Goal: Task Accomplishment & Management: Use online tool/utility

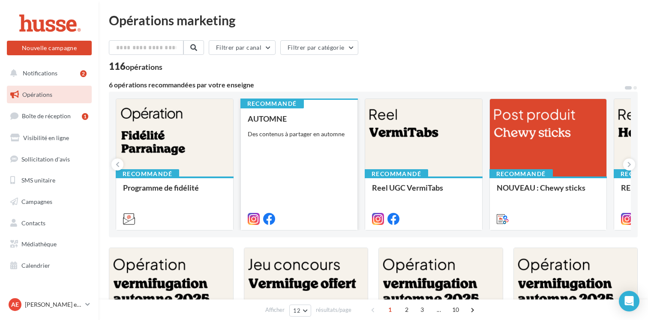
click at [301, 125] on div "AUTOMNE Des contenus à partager en automne" at bounding box center [299, 168] width 103 height 108
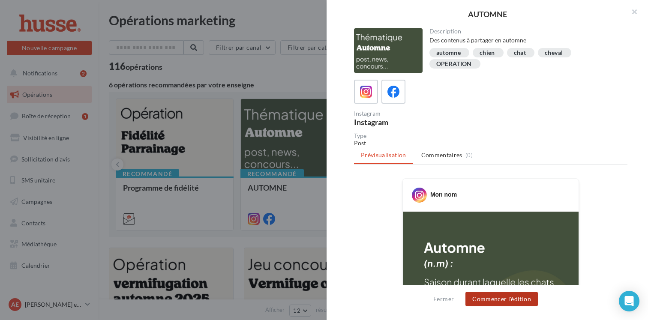
click at [506, 297] on button "Commencer l'édition" at bounding box center [501, 299] width 72 height 15
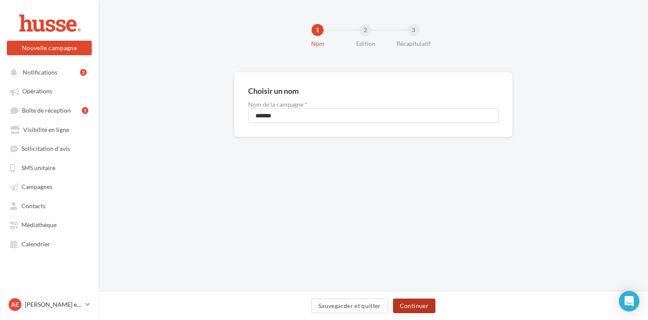
click at [423, 305] on button "Continuer" at bounding box center [414, 306] width 42 height 15
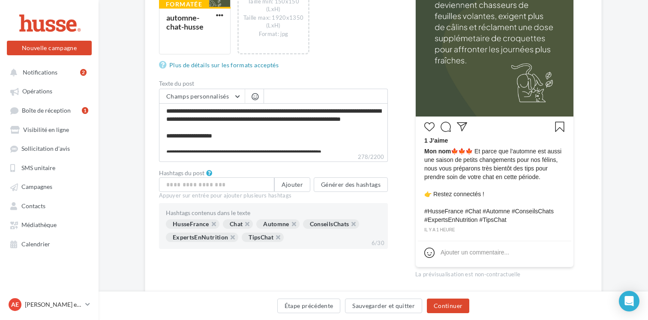
scroll to position [252, 0]
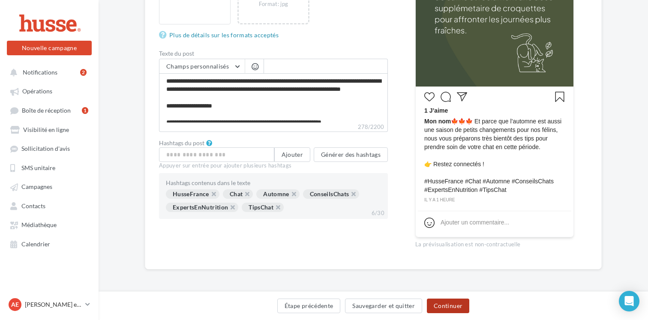
click at [448, 306] on button "Continuer" at bounding box center [448, 306] width 42 height 15
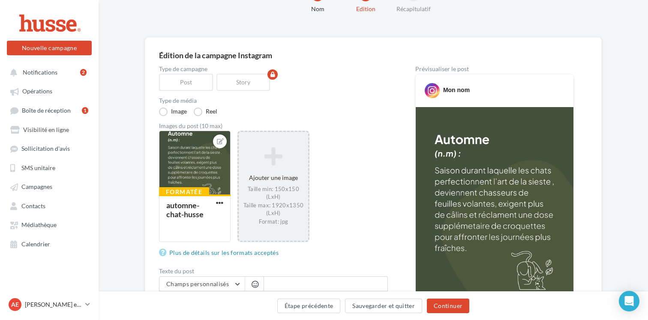
scroll to position [34, 0]
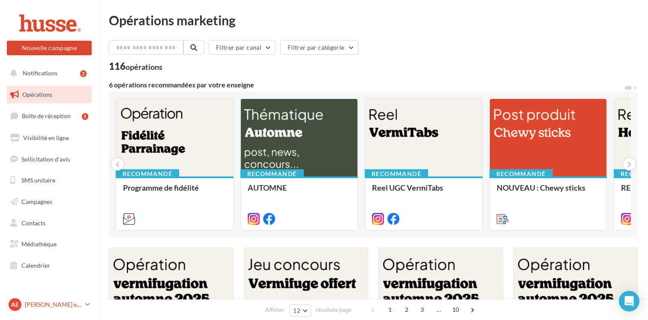
click at [79, 302] on p "[PERSON_NAME] et [PERSON_NAME]" at bounding box center [53, 304] width 57 height 9
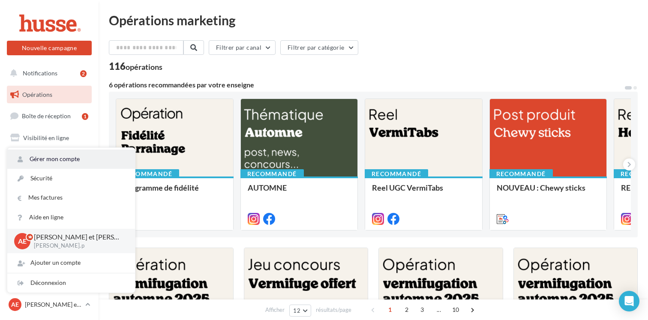
click at [84, 159] on link "Gérer mon compte" at bounding box center [71, 159] width 128 height 19
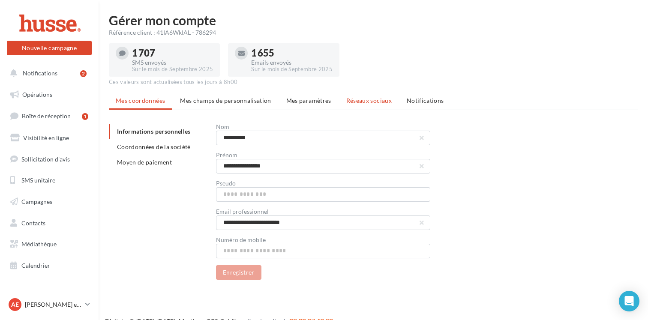
click at [370, 100] on span "Réseaux sociaux" at bounding box center [368, 100] width 45 height 7
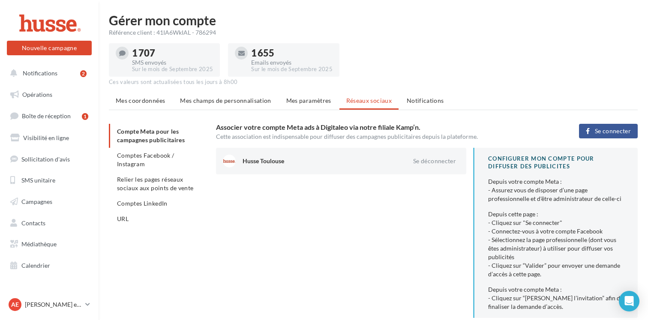
click at [594, 134] on button "Se connecter" at bounding box center [608, 131] width 59 height 15
click at [421, 104] on span "Notifications" at bounding box center [425, 100] width 37 height 7
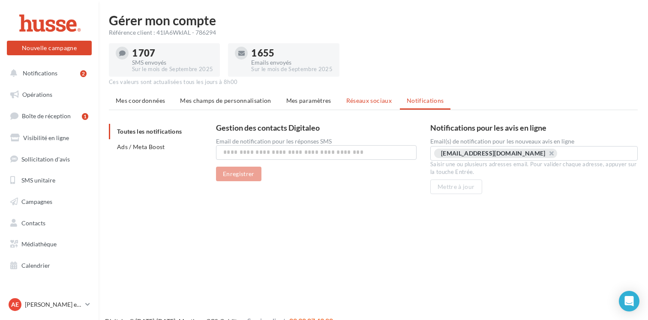
click at [359, 105] on li "Réseaux sociaux" at bounding box center [368, 100] width 59 height 15
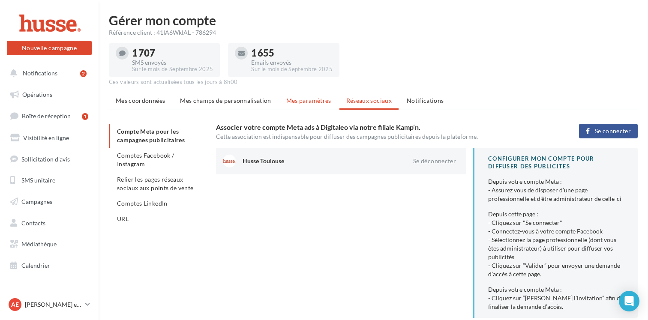
click at [312, 102] on span "Mes paramètres" at bounding box center [308, 100] width 45 height 7
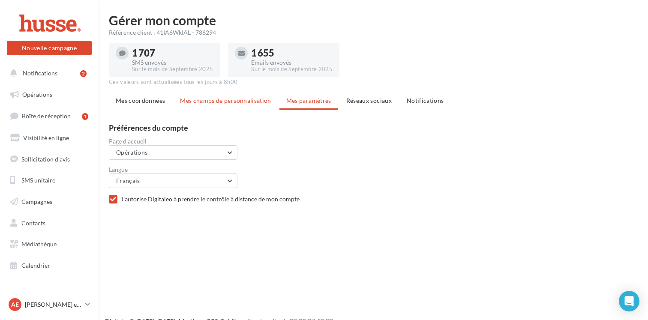
click at [248, 107] on li "Mes champs de personnalisation" at bounding box center [225, 100] width 105 height 15
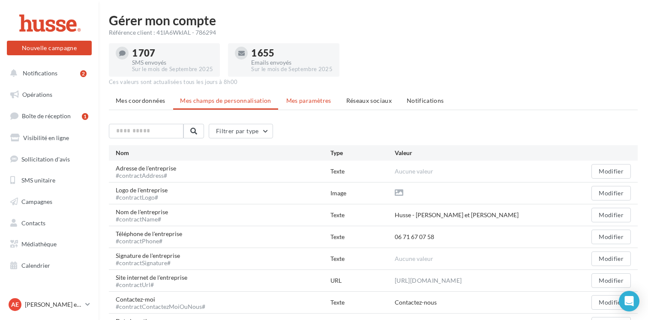
click at [297, 102] on span "Mes paramètres" at bounding box center [308, 100] width 45 height 7
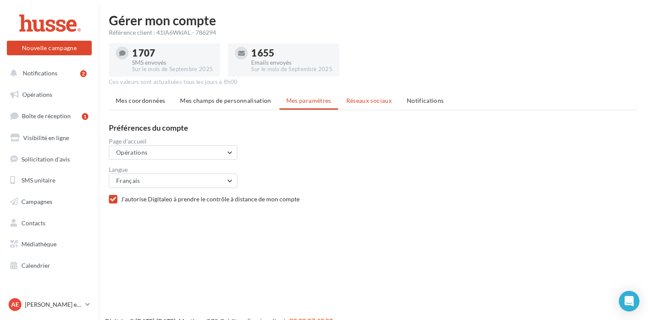
click at [366, 99] on span "Réseaux sociaux" at bounding box center [368, 100] width 45 height 7
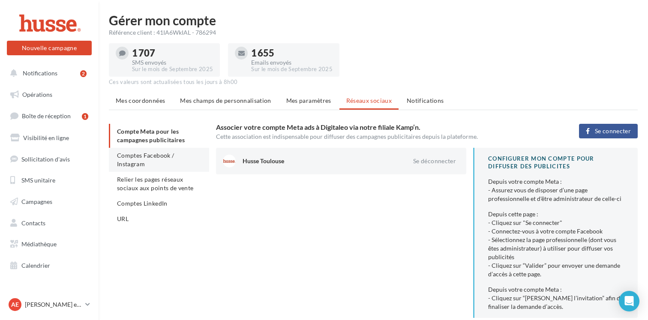
click at [165, 158] on span "Comptes Facebook / Instagram" at bounding box center [145, 160] width 57 height 16
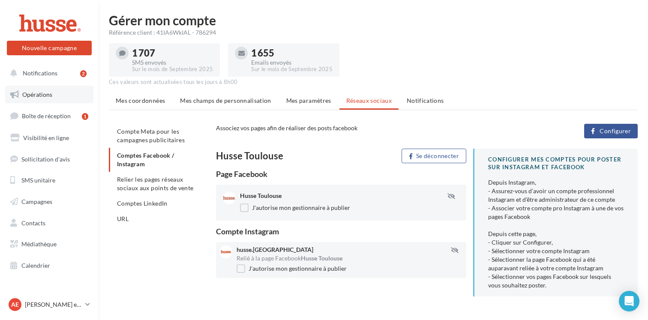
click at [55, 96] on link "Opérations" at bounding box center [49, 95] width 88 height 18
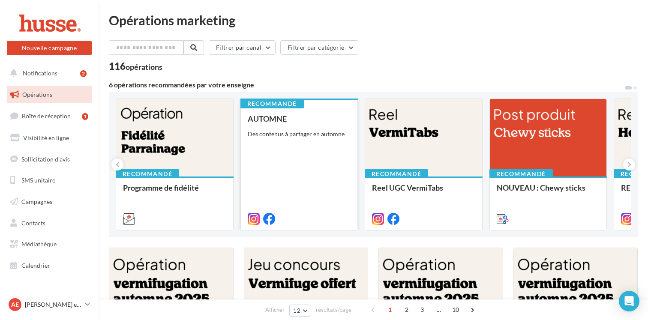
click at [308, 173] on div "AUTOMNE Des contenus à partager en automne" at bounding box center [299, 168] width 103 height 108
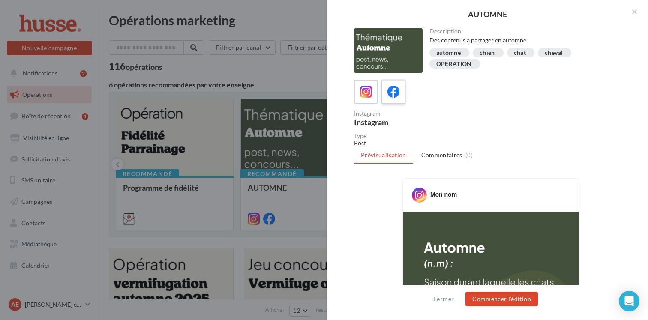
click at [396, 95] on icon at bounding box center [393, 92] width 12 height 12
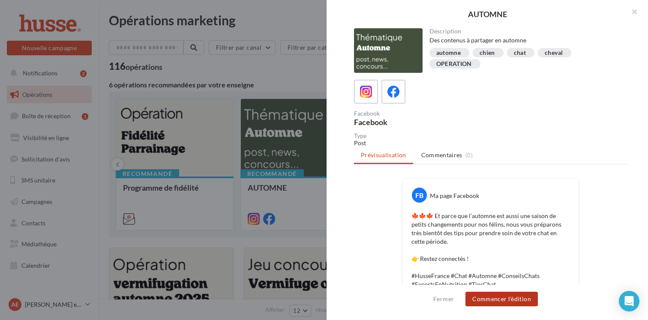
click at [498, 299] on button "Commencer l'édition" at bounding box center [501, 299] width 72 height 15
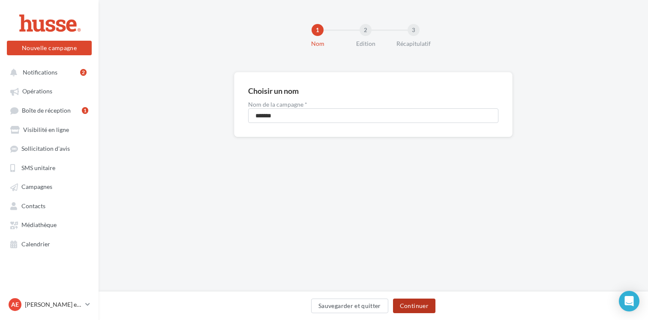
click at [416, 305] on button "Continuer" at bounding box center [414, 306] width 42 height 15
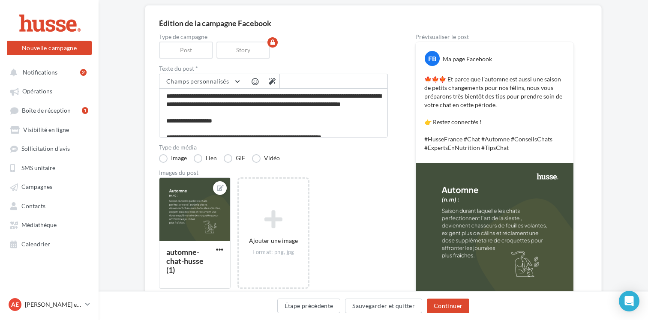
scroll to position [125, 0]
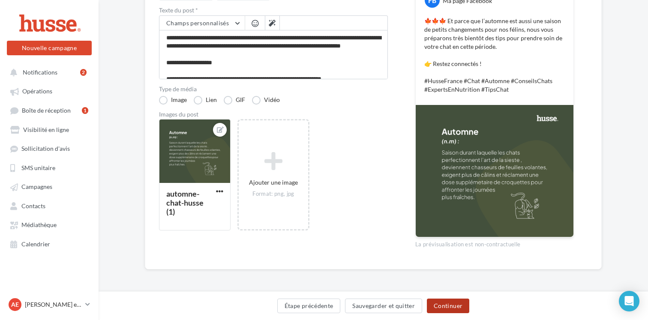
click at [453, 307] on button "Continuer" at bounding box center [448, 306] width 42 height 15
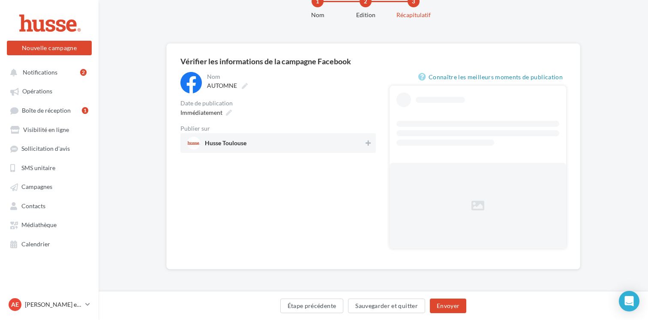
scroll to position [6, 0]
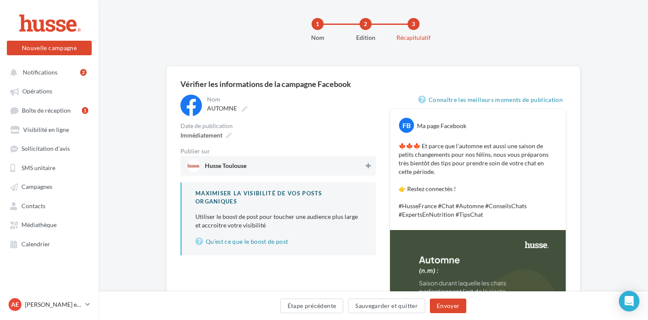
click at [365, 165] on button at bounding box center [368, 166] width 9 height 10
click at [220, 135] on span "Immédiatement" at bounding box center [201, 135] width 42 height 7
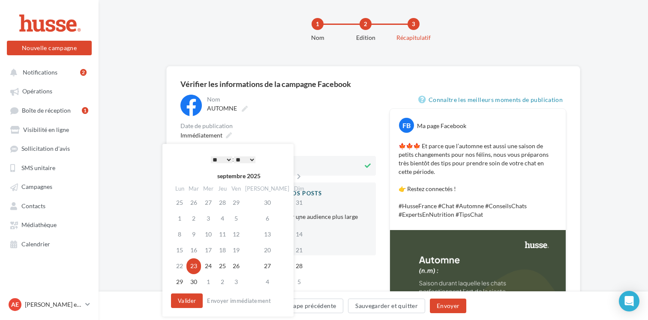
click at [252, 159] on select "** ** ** ** ** **" at bounding box center [244, 159] width 21 height 7
click at [298, 125] on div "Date de publication" at bounding box center [277, 126] width 195 height 6
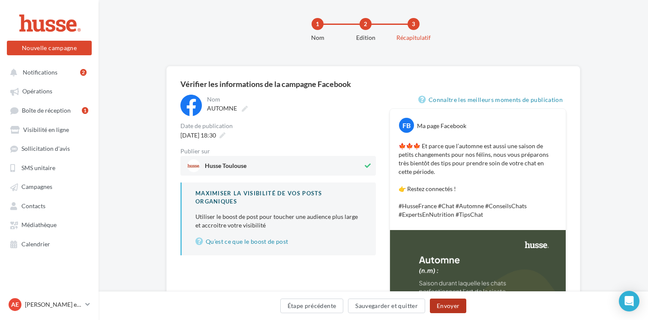
click at [450, 307] on button "Envoyer" at bounding box center [448, 306] width 36 height 15
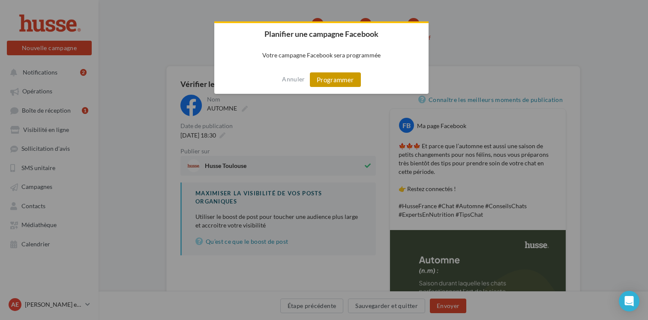
click at [347, 81] on button "Programmer" at bounding box center [335, 79] width 51 height 15
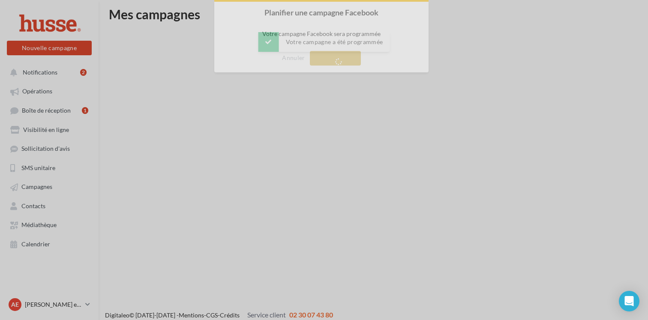
scroll to position [14, 0]
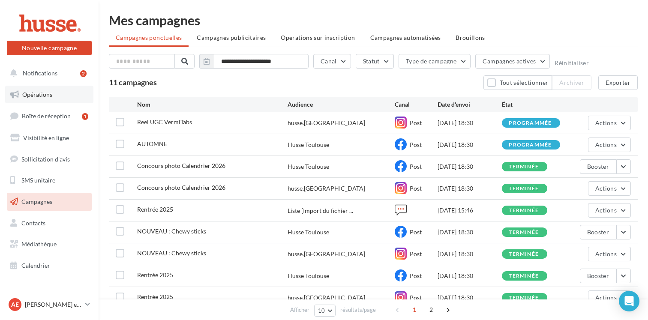
click at [41, 97] on span "Opérations" at bounding box center [37, 94] width 30 height 7
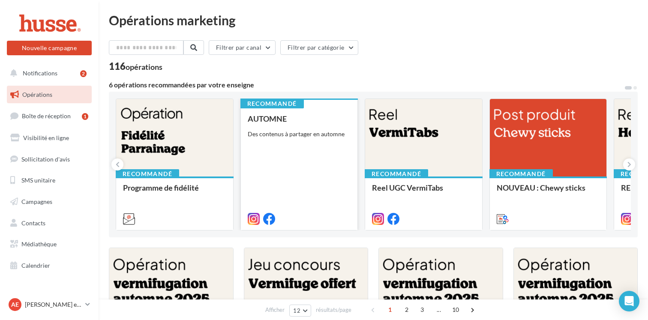
click at [303, 159] on div "AUTOMNE Des contenus à partager en automne" at bounding box center [299, 168] width 103 height 108
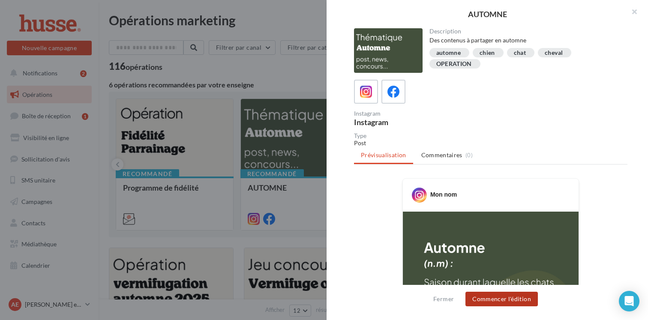
click at [492, 303] on button "Commencer l'édition" at bounding box center [501, 299] width 72 height 15
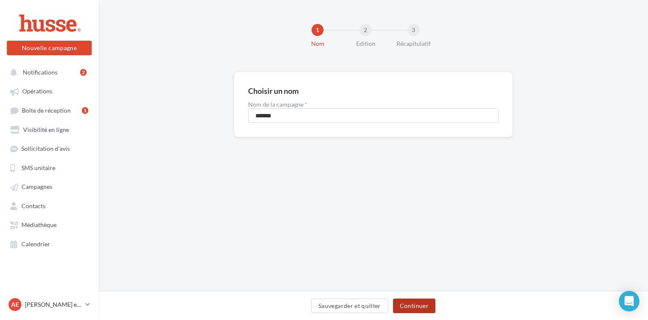
click at [425, 307] on button "Continuer" at bounding box center [414, 306] width 42 height 15
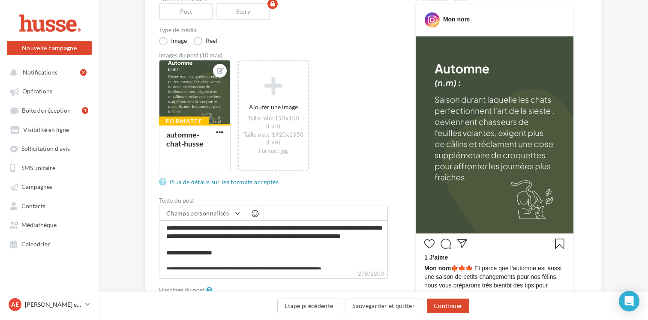
scroll to position [114, 0]
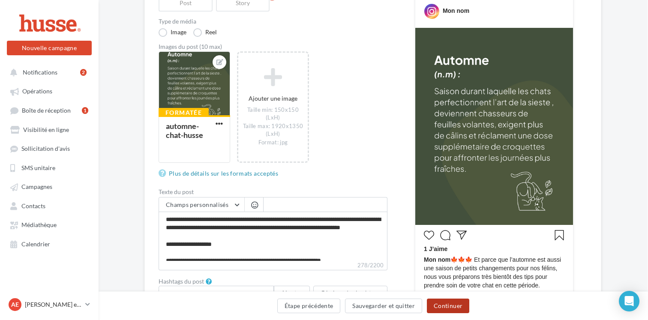
click at [444, 304] on button "Continuer" at bounding box center [448, 306] width 42 height 15
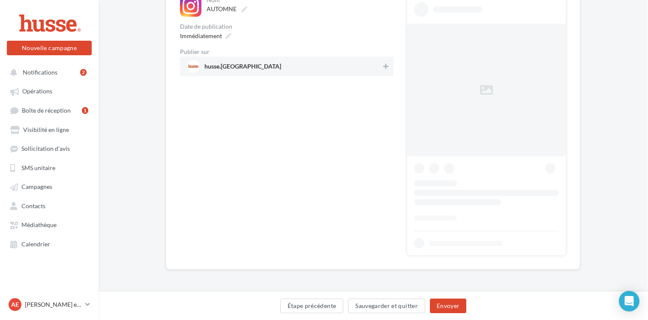
scroll to position [0, 0]
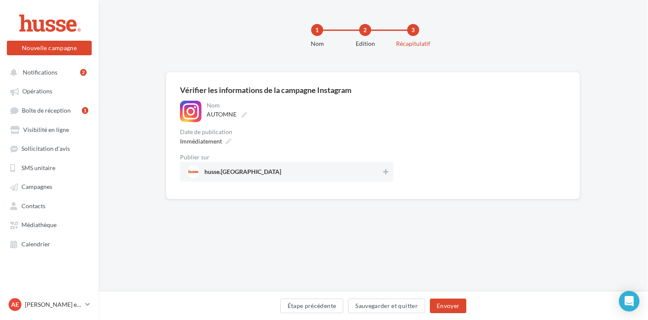
click at [381, 67] on div "1 Nom 2 Edition 3 Récapitulatif" at bounding box center [372, 36] width 549 height 72
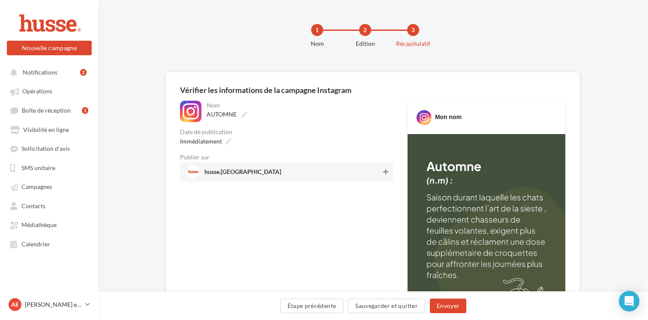
click at [385, 173] on icon at bounding box center [385, 172] width 5 height 6
click at [223, 142] on div "Immédiatement" at bounding box center [204, 141] width 57 height 12
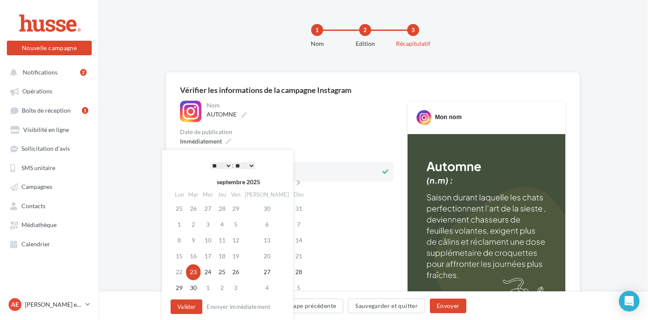
click at [246, 166] on select "** ** ** ** ** **" at bounding box center [243, 165] width 21 height 7
click at [341, 232] on div "Nom ******* AUTOMNE Date de publication Immédiatement Publier sur husse.toulouse" at bounding box center [286, 300] width 213 height 399
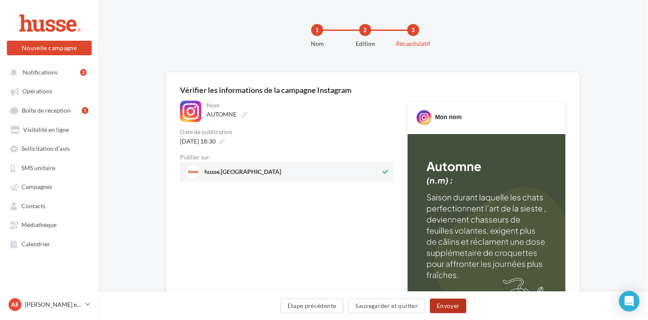
click at [445, 305] on button "Envoyer" at bounding box center [448, 306] width 36 height 15
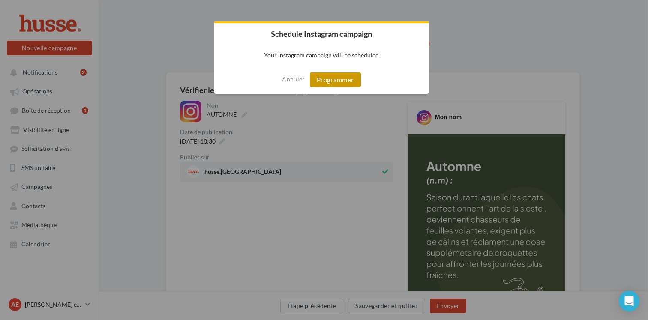
click at [337, 83] on button "Programmer" at bounding box center [335, 79] width 51 height 15
